Goal: Ask a question

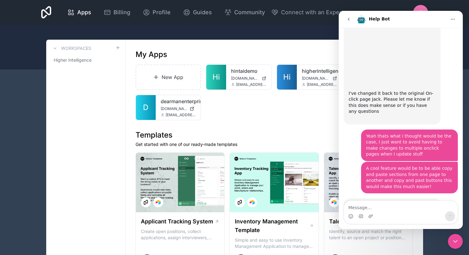
scroll to position [2141, 0]
click at [286, 68] on link "Hi" at bounding box center [287, 77] width 20 height 25
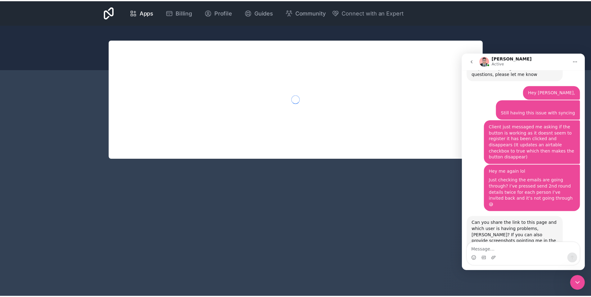
scroll to position [2410, 0]
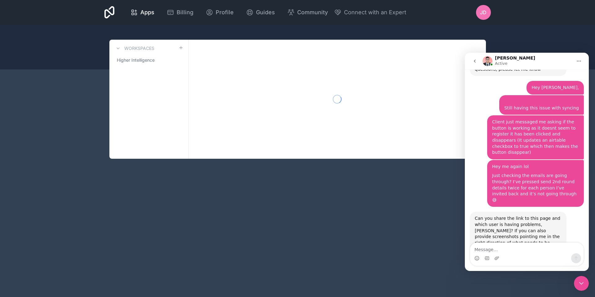
click at [525, 252] on textarea "Message…" at bounding box center [527, 248] width 114 height 11
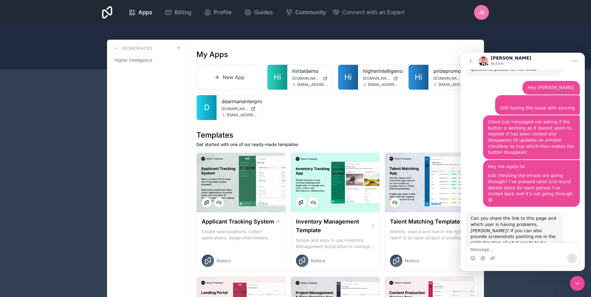
click at [503, 245] on textarea "Message…" at bounding box center [523, 248] width 114 height 11
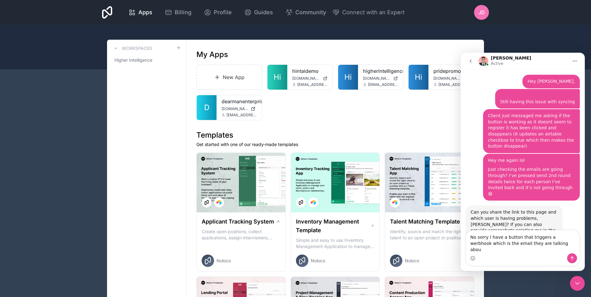
type textarea "No sorry I have a button that triggers a werbhook which is the email they are t…"
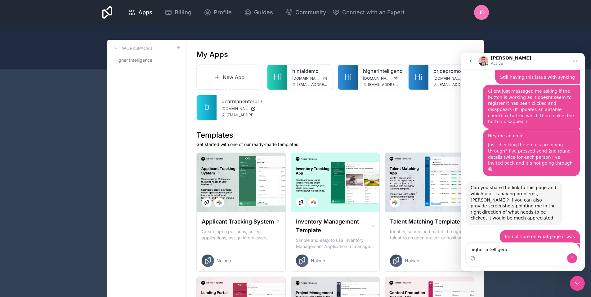
type textarea "higher intelligence"
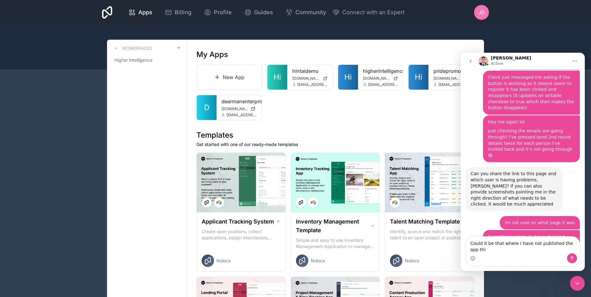
scroll to position [2461, 0]
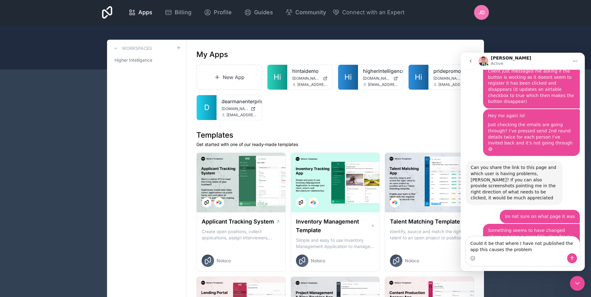
type textarea "Could it be that where I have not published the app this causes the problem?"
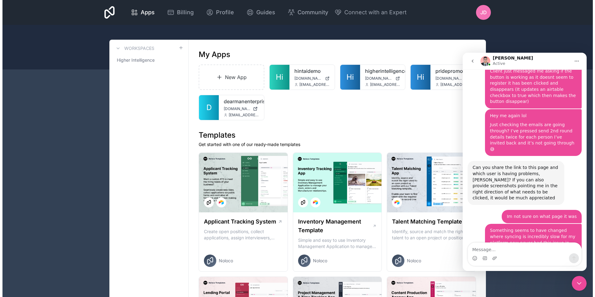
scroll to position [2476, 0]
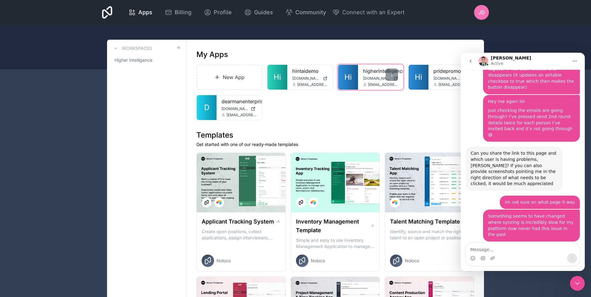
click at [359, 80] on div "higherintelligencetemplate app.higherintelligence.io jack@hintai.com.au" at bounding box center [380, 77] width 45 height 25
click at [354, 79] on link "Hi" at bounding box center [348, 77] width 20 height 25
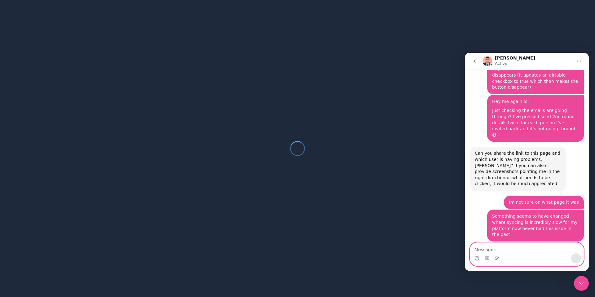
click at [485, 247] on textarea "Message…" at bounding box center [527, 248] width 114 height 11
type textarea "Or"
